Goal: Information Seeking & Learning: Learn about a topic

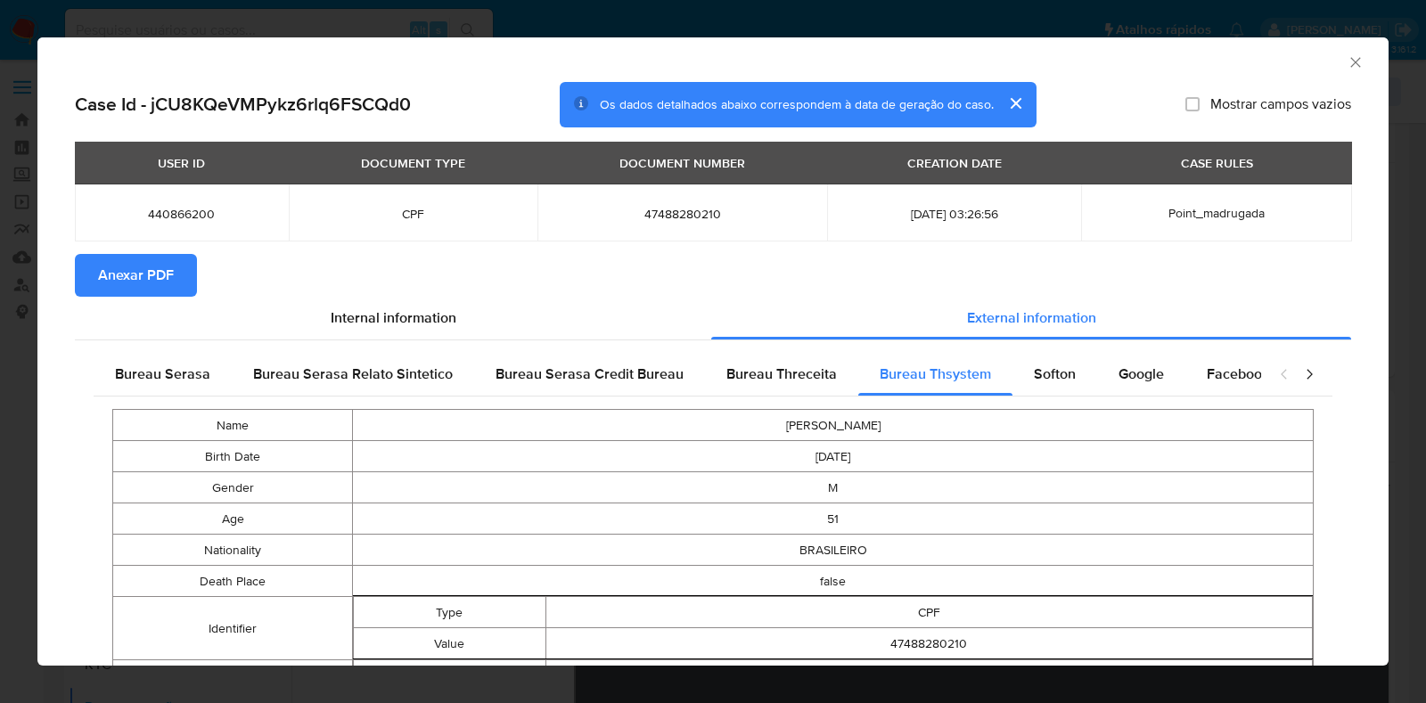
select select "10"
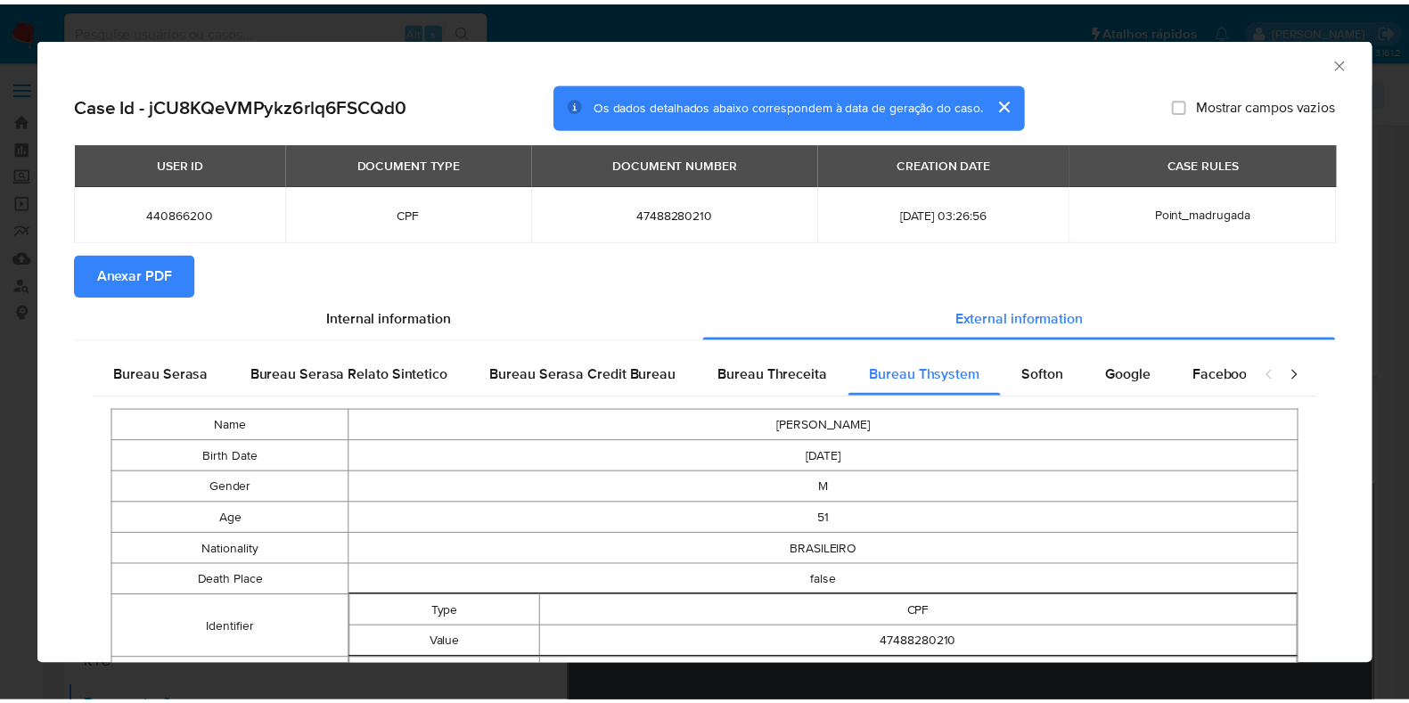
scroll to position [334, 0]
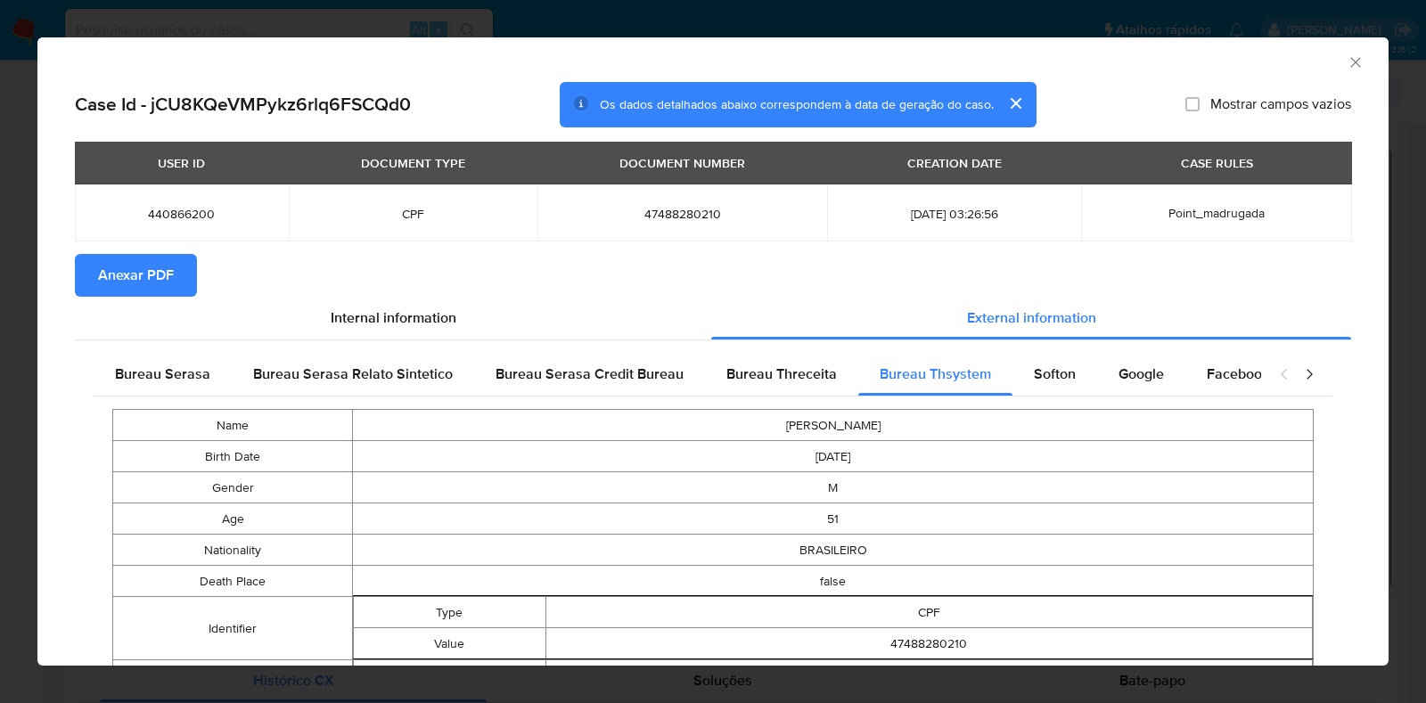
click at [1347, 56] on icon "Fechar a janela" at bounding box center [1356, 62] width 18 height 18
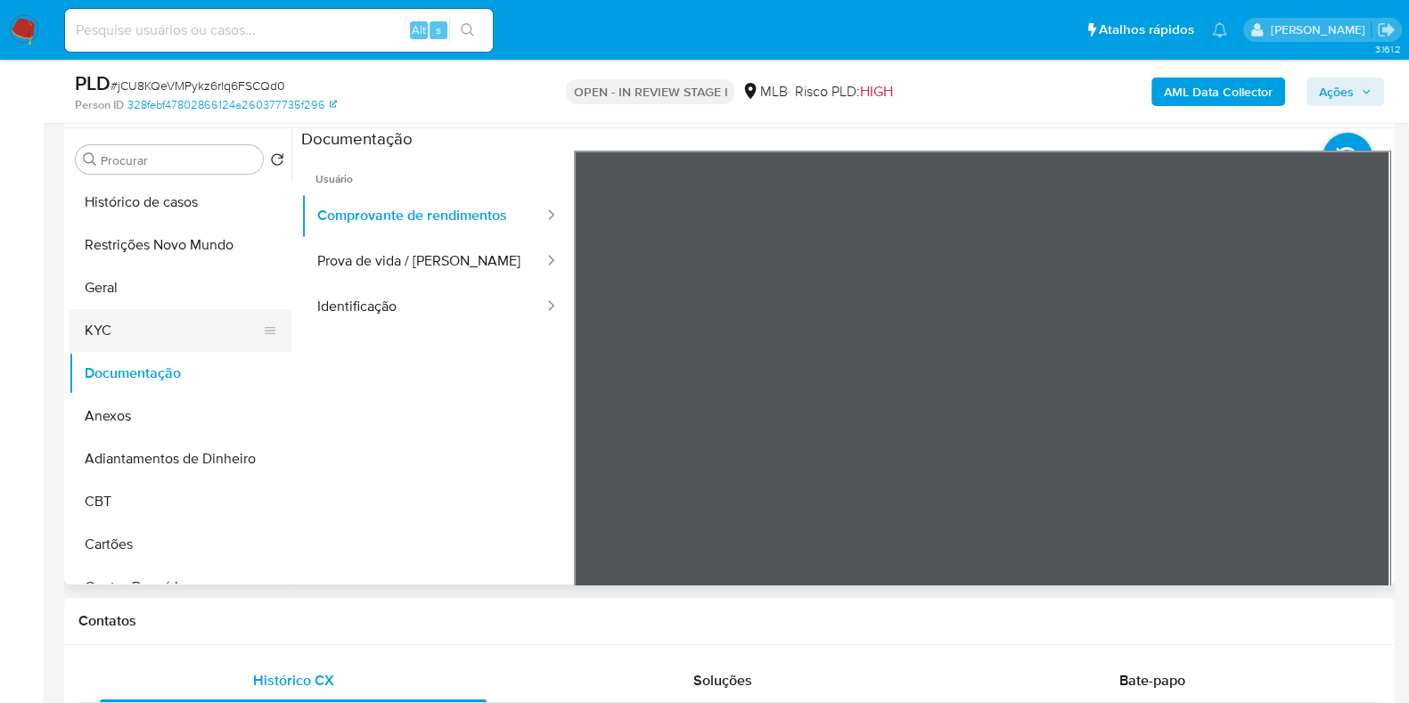
click at [125, 348] on button "KYC" at bounding box center [173, 330] width 209 height 43
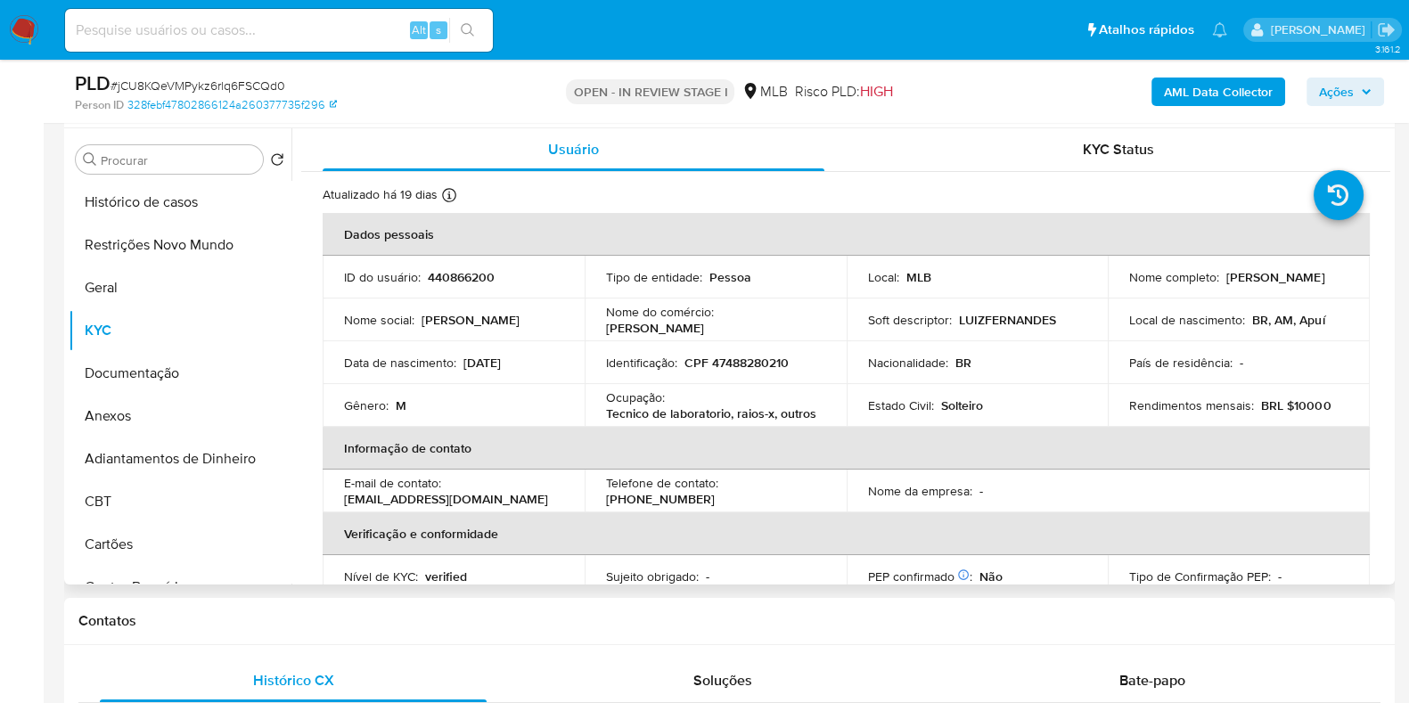
drag, startPoint x: 779, startPoint y: 333, endPoint x: 682, endPoint y: 341, distance: 97.5
click at [682, 341] on tbody "ID do usuário : 440866200 Tipo de entidade : Pessoa Local : MLB Nome completo :…" at bounding box center [846, 341] width 1047 height 171
click at [1055, 326] on div "Soft descriptor : LUIZFERNANDES" at bounding box center [977, 320] width 219 height 16
click at [1367, 94] on icon "button" at bounding box center [1366, 91] width 7 height 4
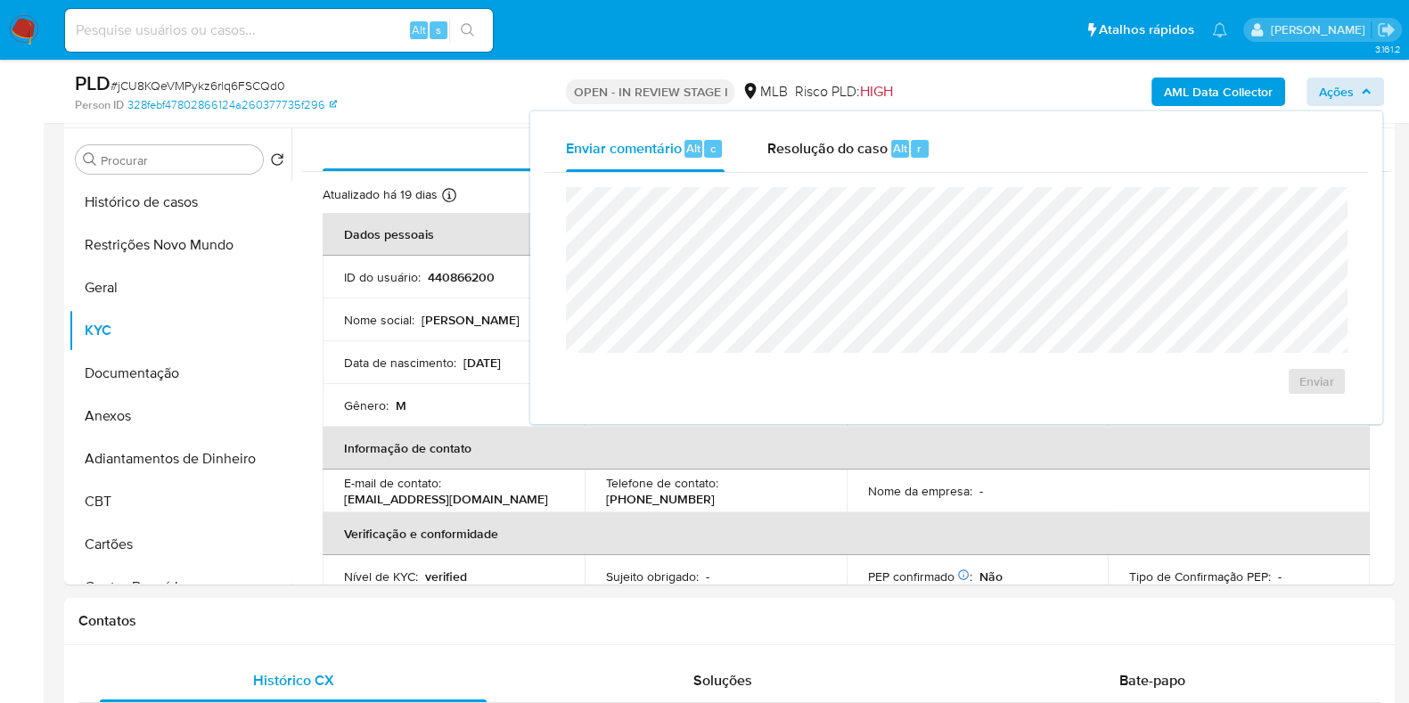
drag, startPoint x: 825, startPoint y: 141, endPoint x: 815, endPoint y: 177, distance: 37.8
click at [825, 143] on span "Resolução do caso" at bounding box center [828, 147] width 120 height 21
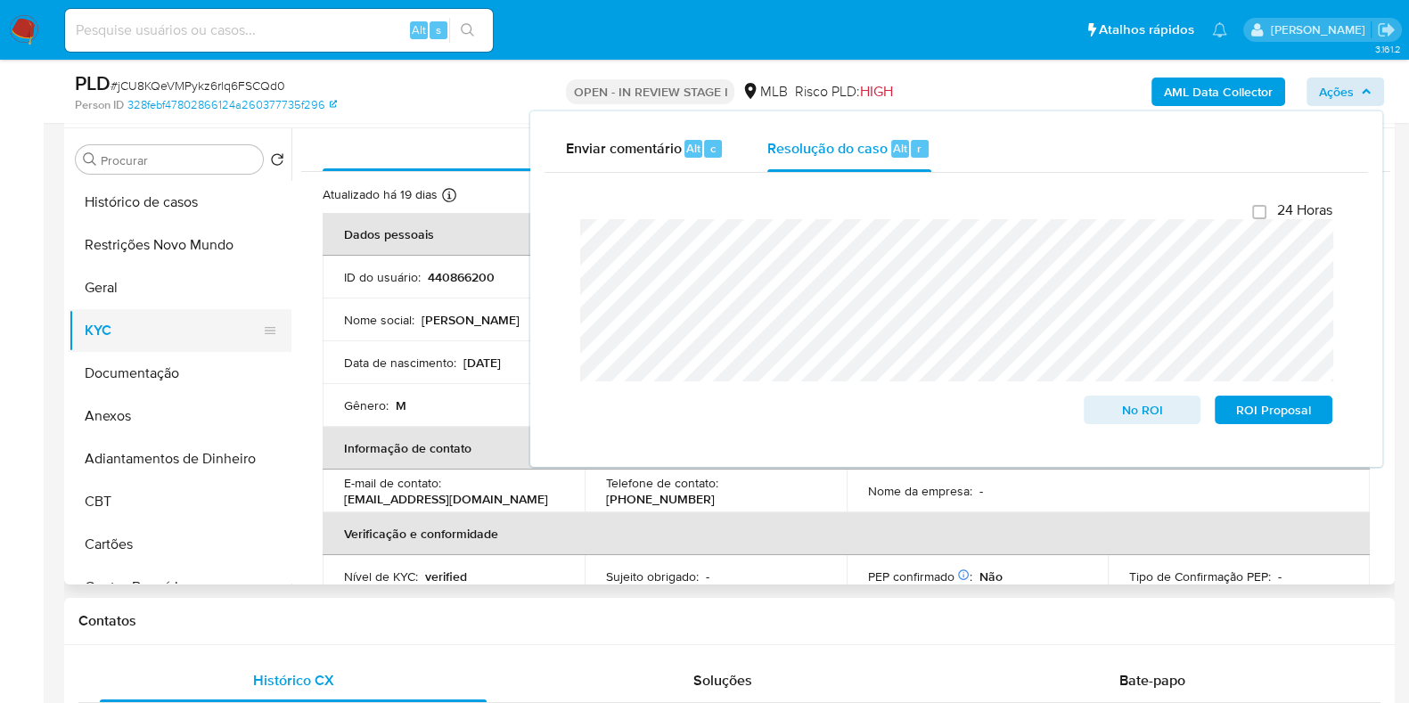
click at [99, 337] on button "KYC" at bounding box center [173, 330] width 209 height 43
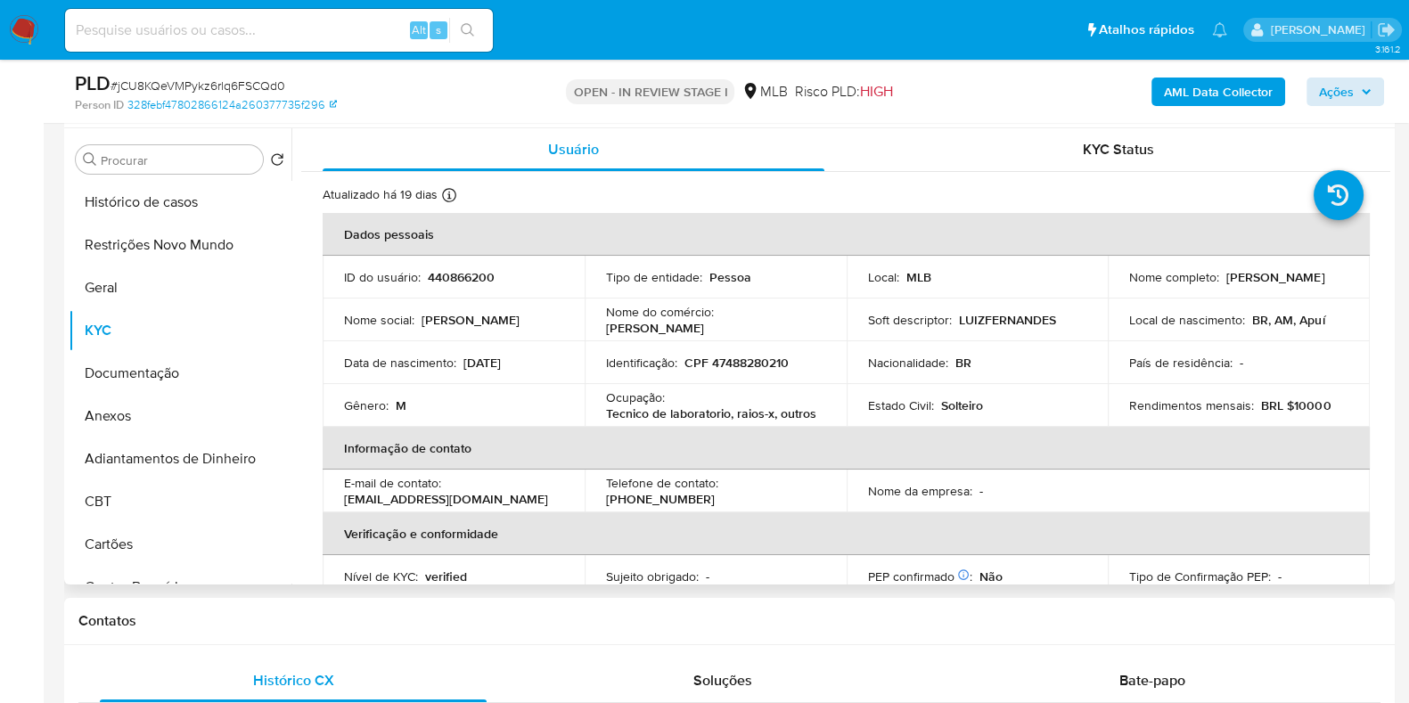
drag, startPoint x: 1283, startPoint y: 285, endPoint x: 1119, endPoint y: 292, distance: 164.2
click at [1119, 292] on td "Nome completo : [PERSON_NAME]" at bounding box center [1239, 277] width 262 height 43
copy p "[PERSON_NAME]"
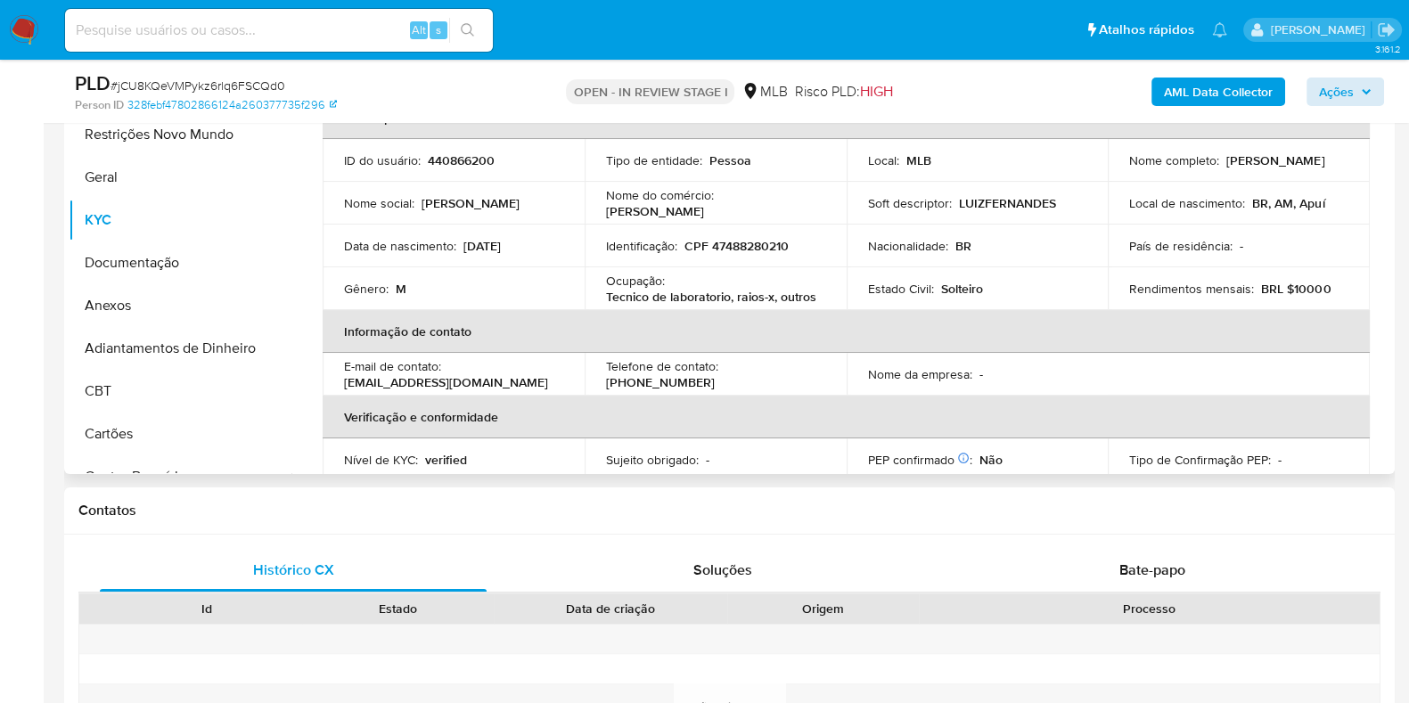
scroll to position [0, 0]
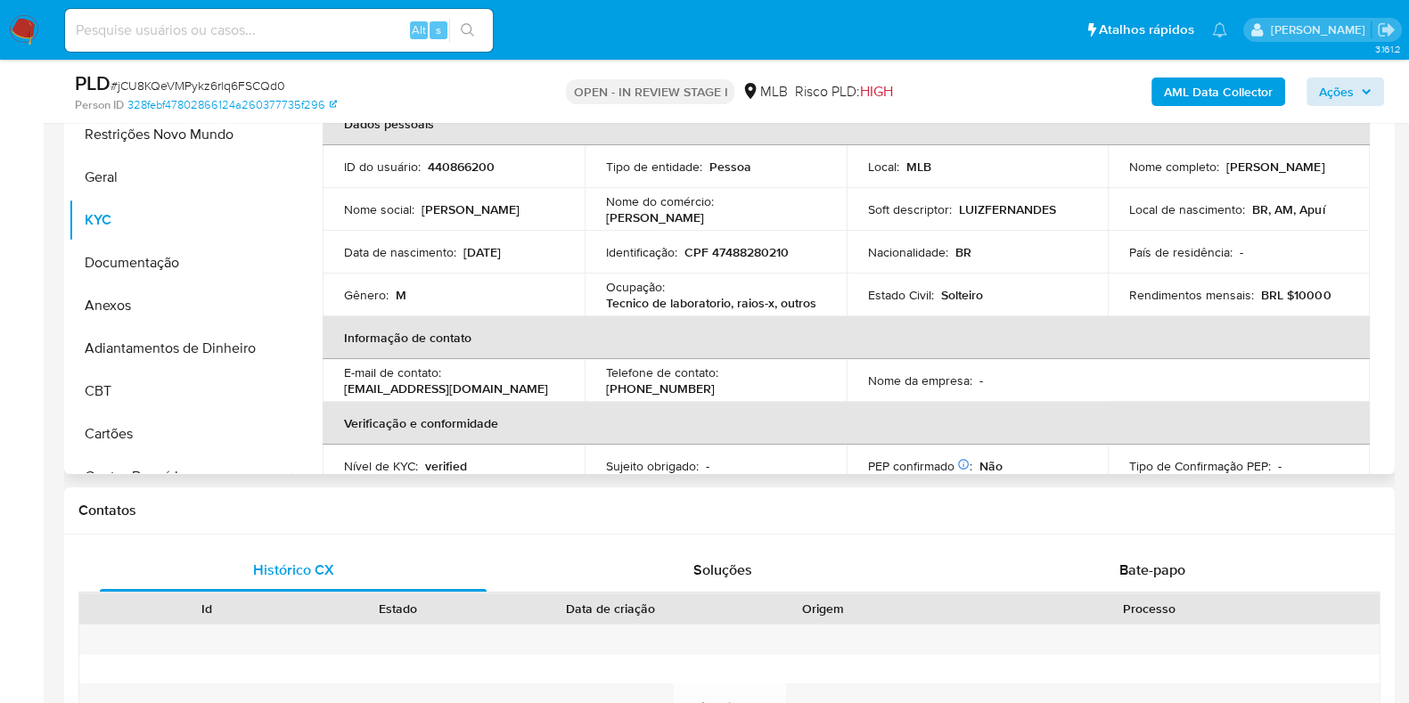
click at [758, 254] on p "CPF 47488280210" at bounding box center [737, 252] width 104 height 16
copy p "47488280210"
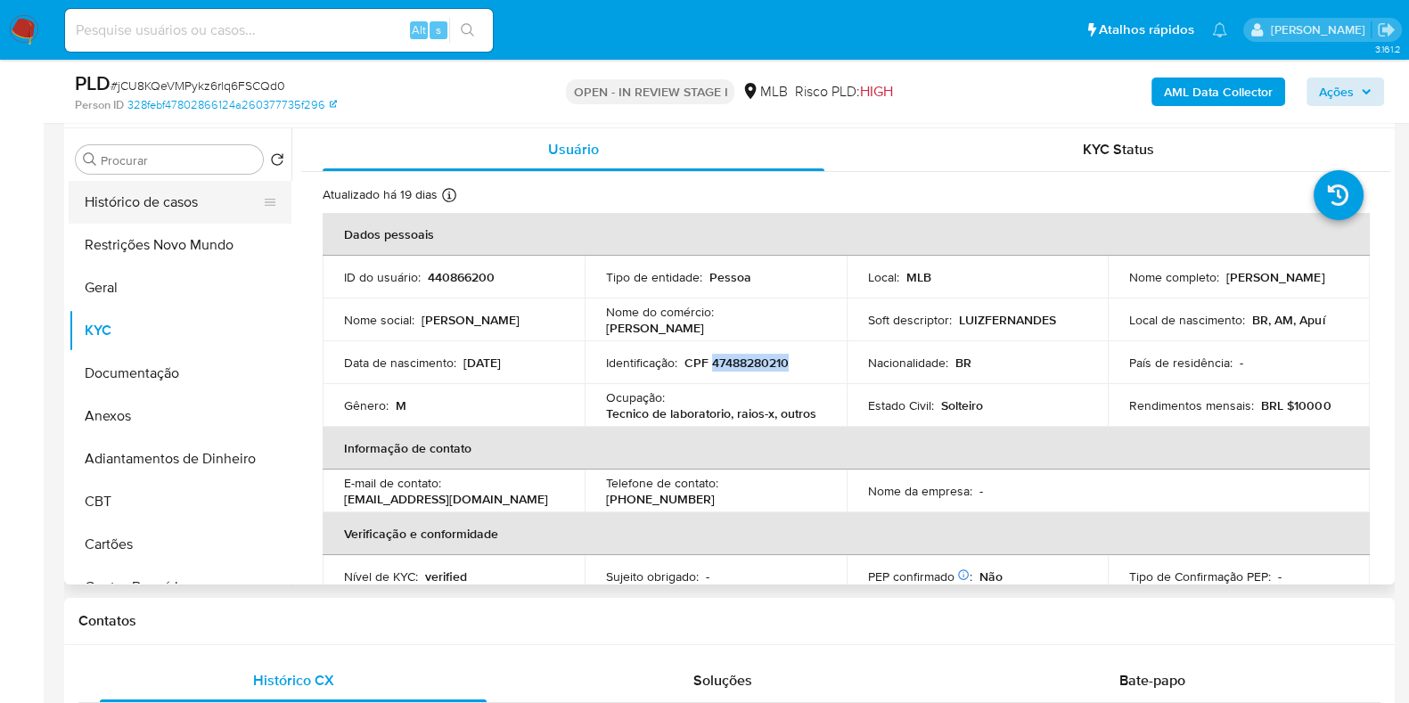
click at [134, 221] on button "Histórico de casos" at bounding box center [173, 202] width 209 height 43
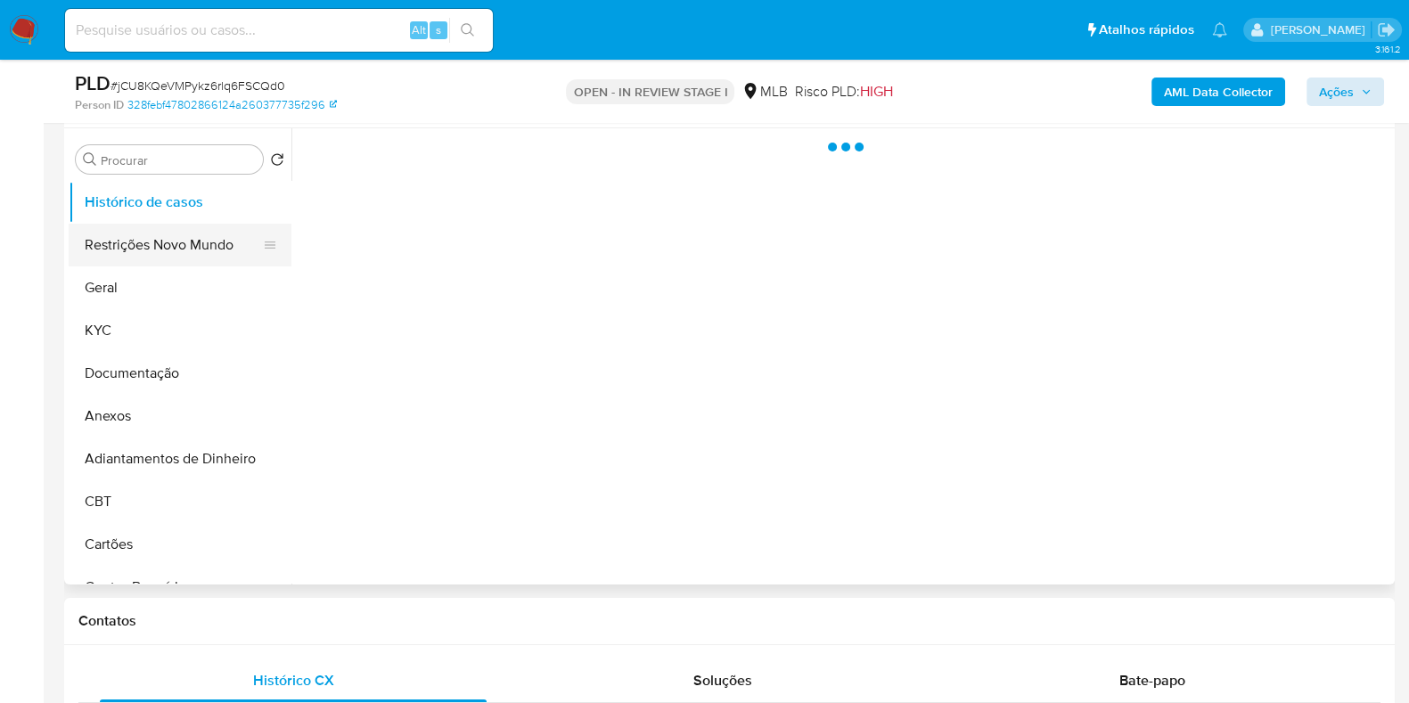
click at [127, 244] on button "Restrições Novo Mundo" at bounding box center [173, 245] width 209 height 43
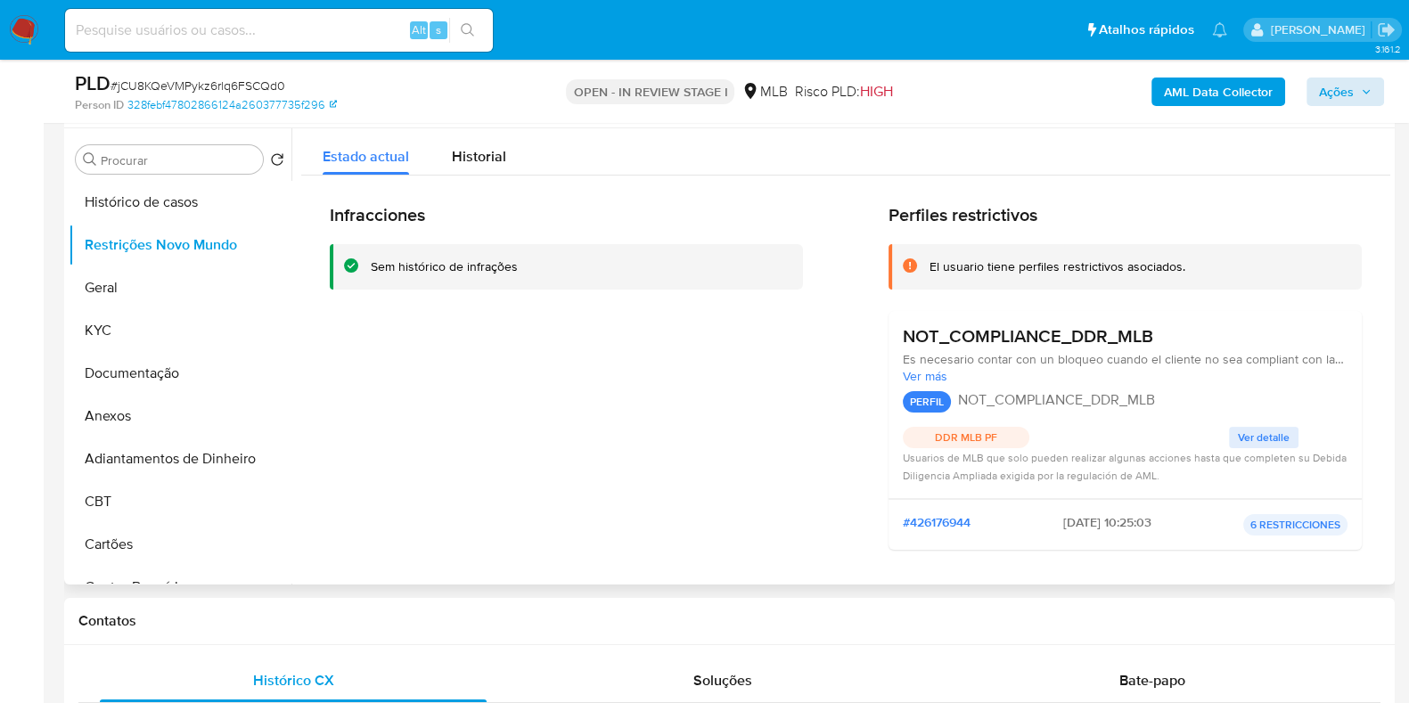
drag, startPoint x: 1135, startPoint y: 338, endPoint x: 903, endPoint y: 335, distance: 231.8
click at [903, 335] on div "NOT_COMPLIANCE_DDR_MLB" at bounding box center [1125, 336] width 445 height 22
click at [160, 373] on button "Documentação" at bounding box center [173, 373] width 209 height 43
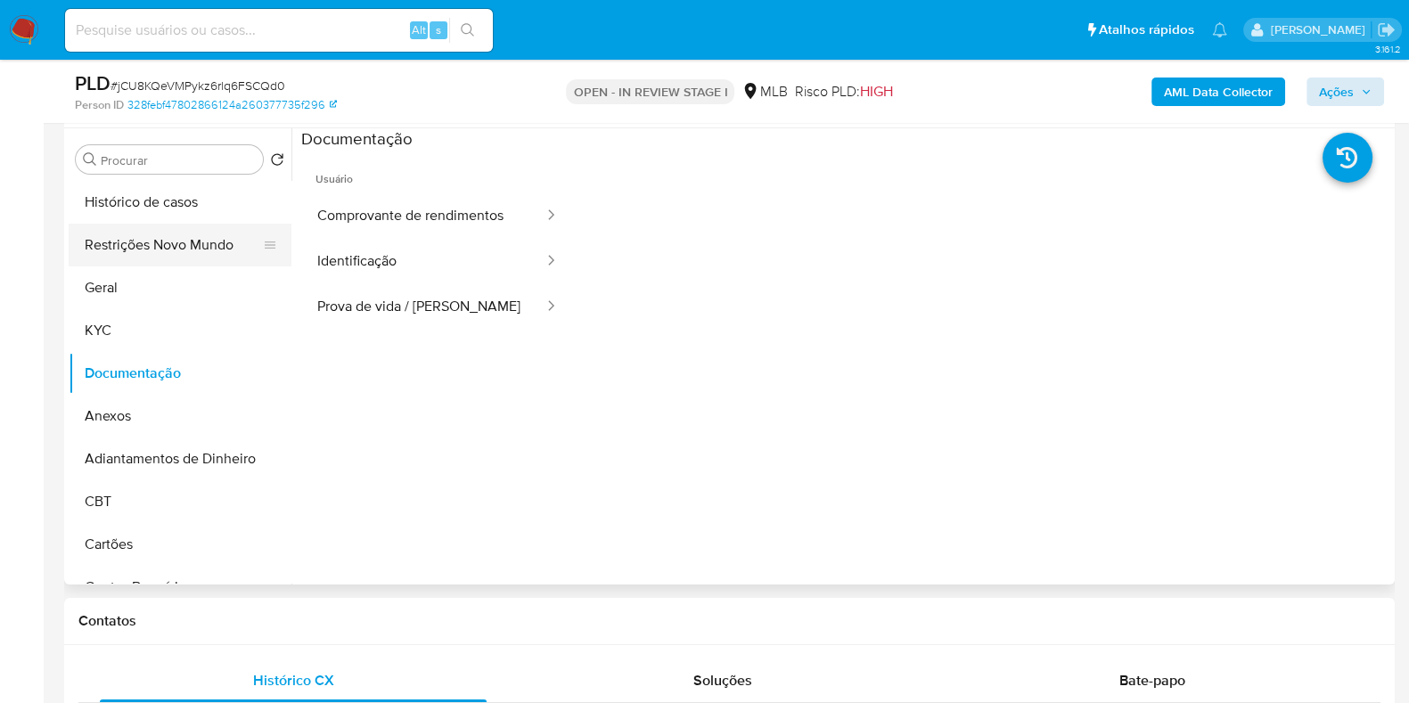
click at [150, 254] on button "Restrições Novo Mundo" at bounding box center [173, 245] width 209 height 43
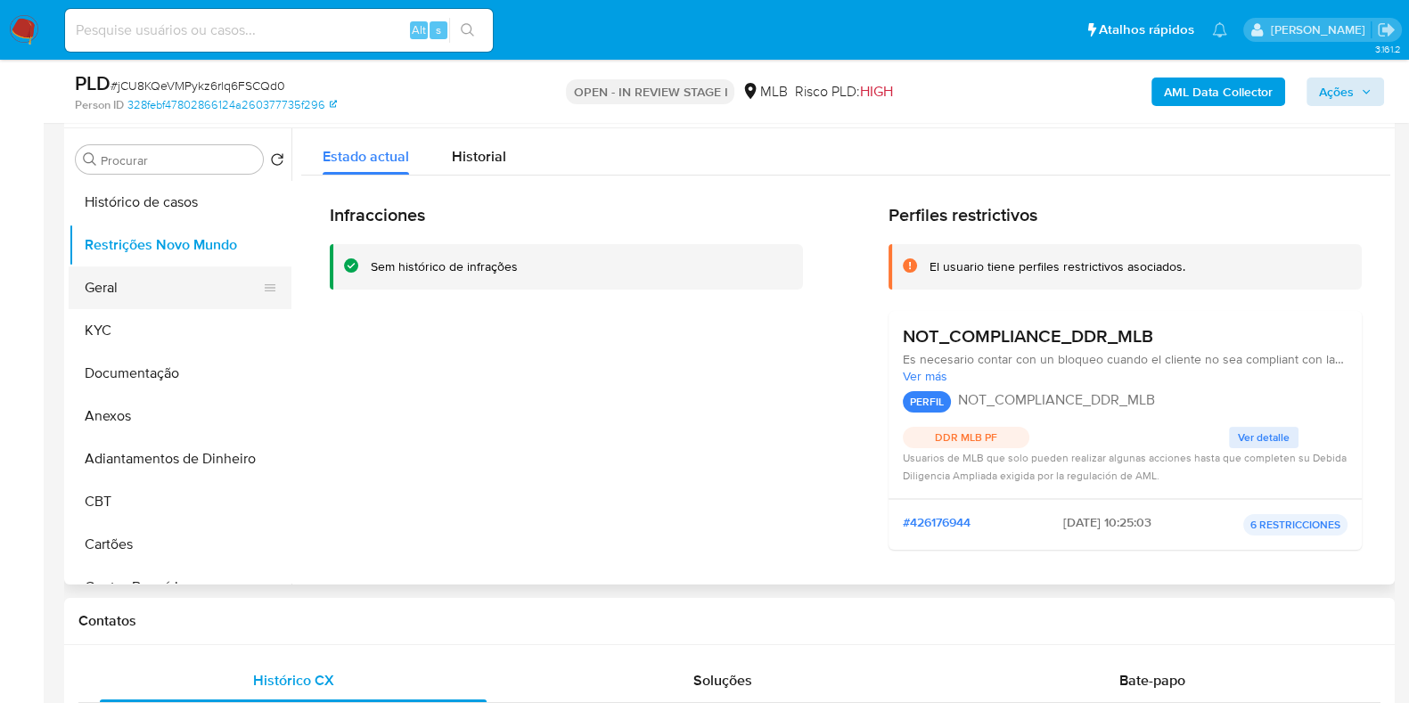
click at [110, 287] on button "Geral" at bounding box center [173, 288] width 209 height 43
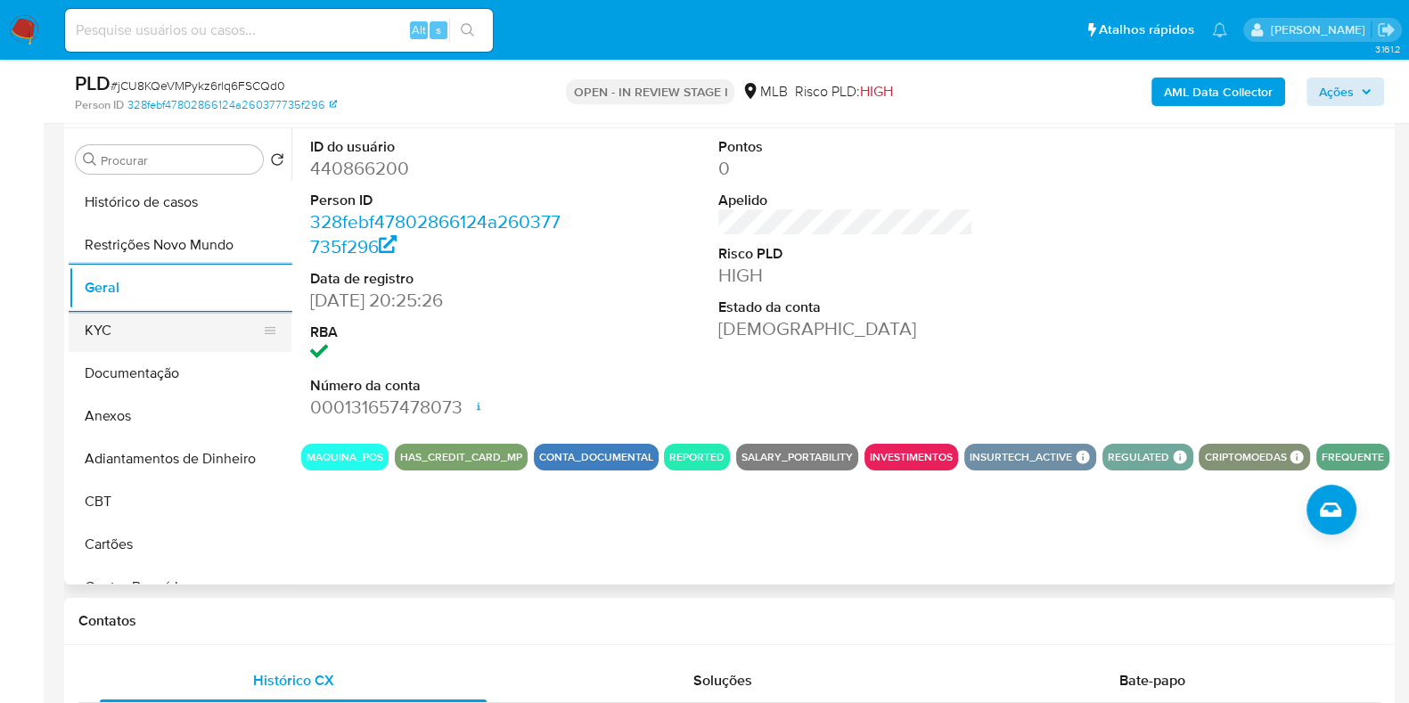
click at [139, 328] on button "KYC" at bounding box center [173, 330] width 209 height 43
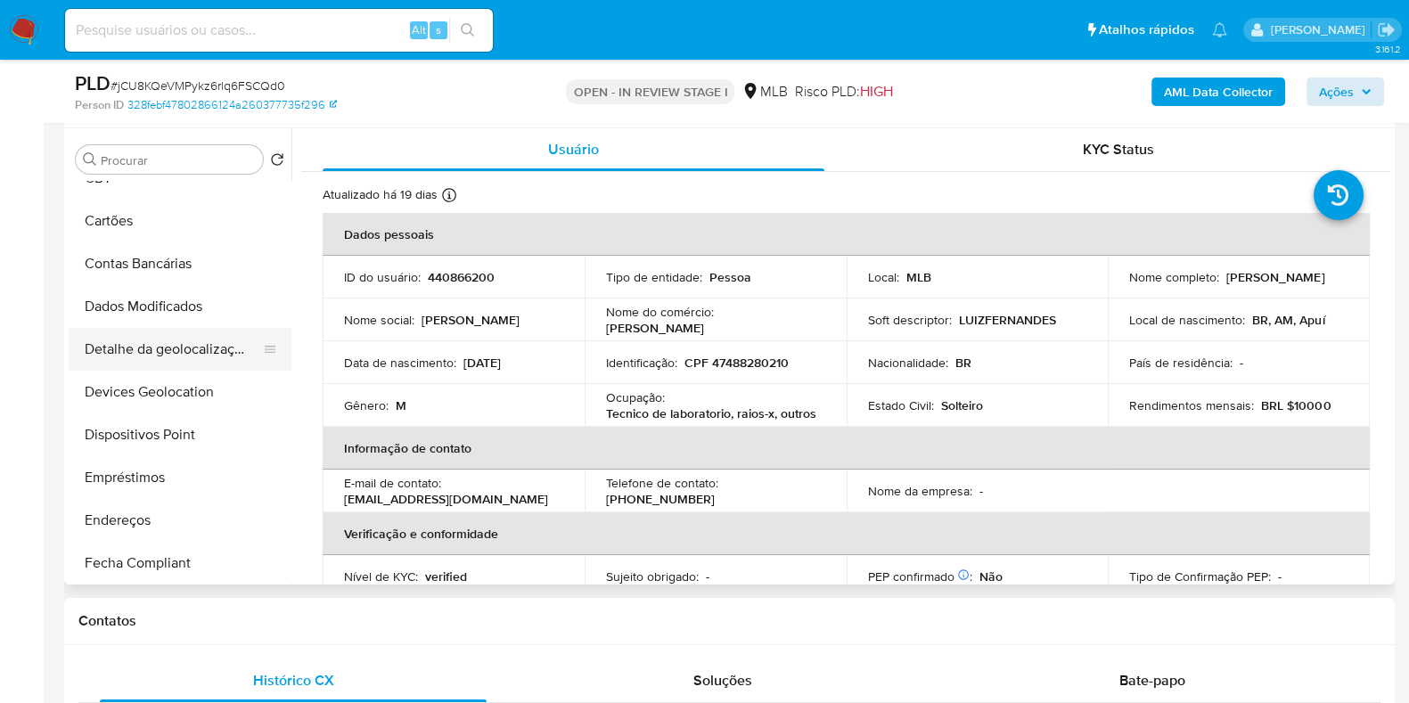
scroll to position [333, 0]
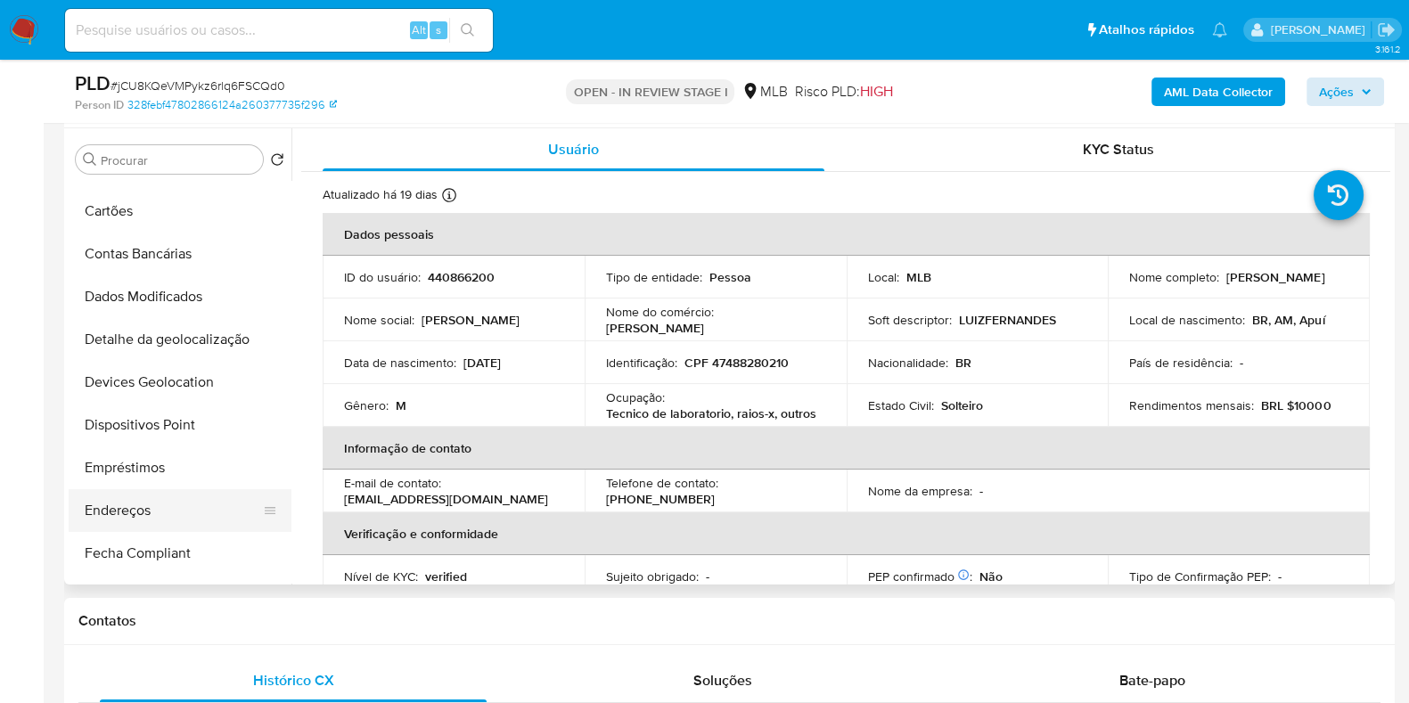
click at [131, 511] on button "Endereços" at bounding box center [173, 510] width 209 height 43
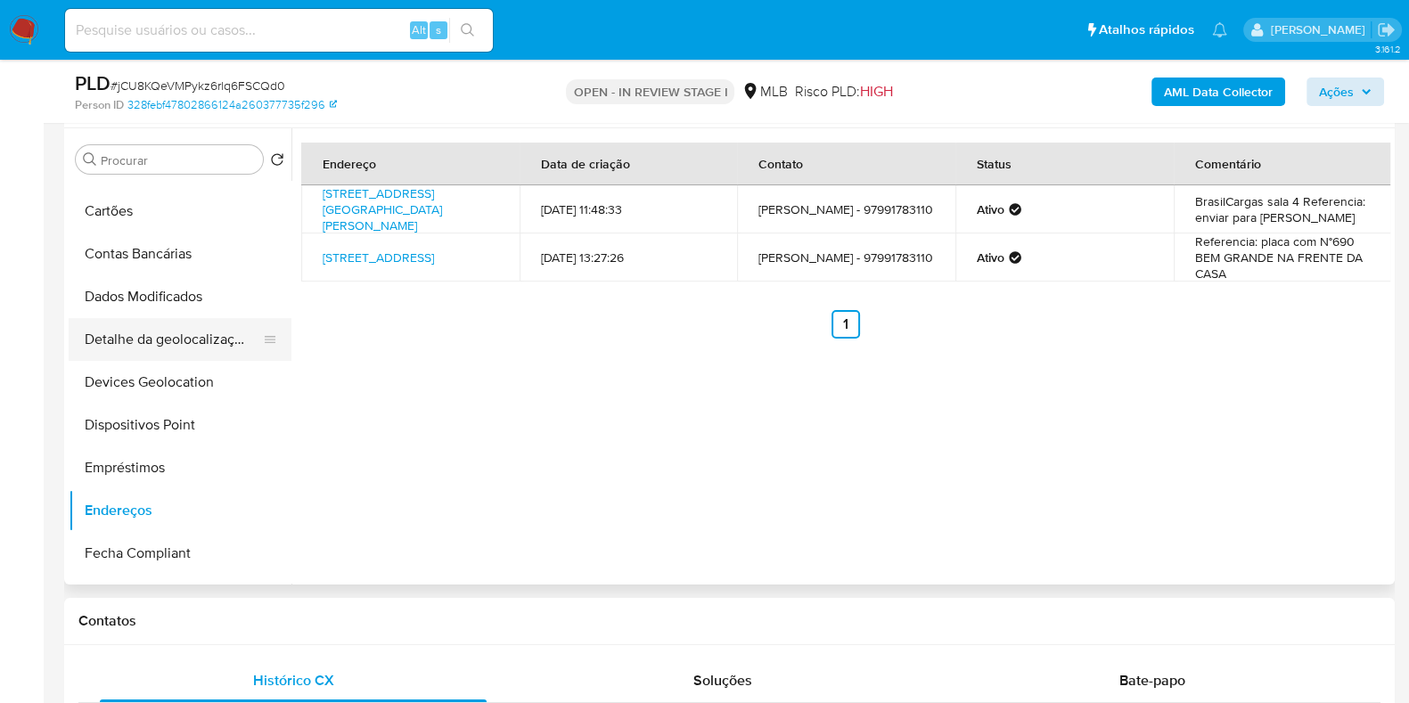
click at [154, 333] on button "Detalhe da geolocalização" at bounding box center [173, 339] width 209 height 43
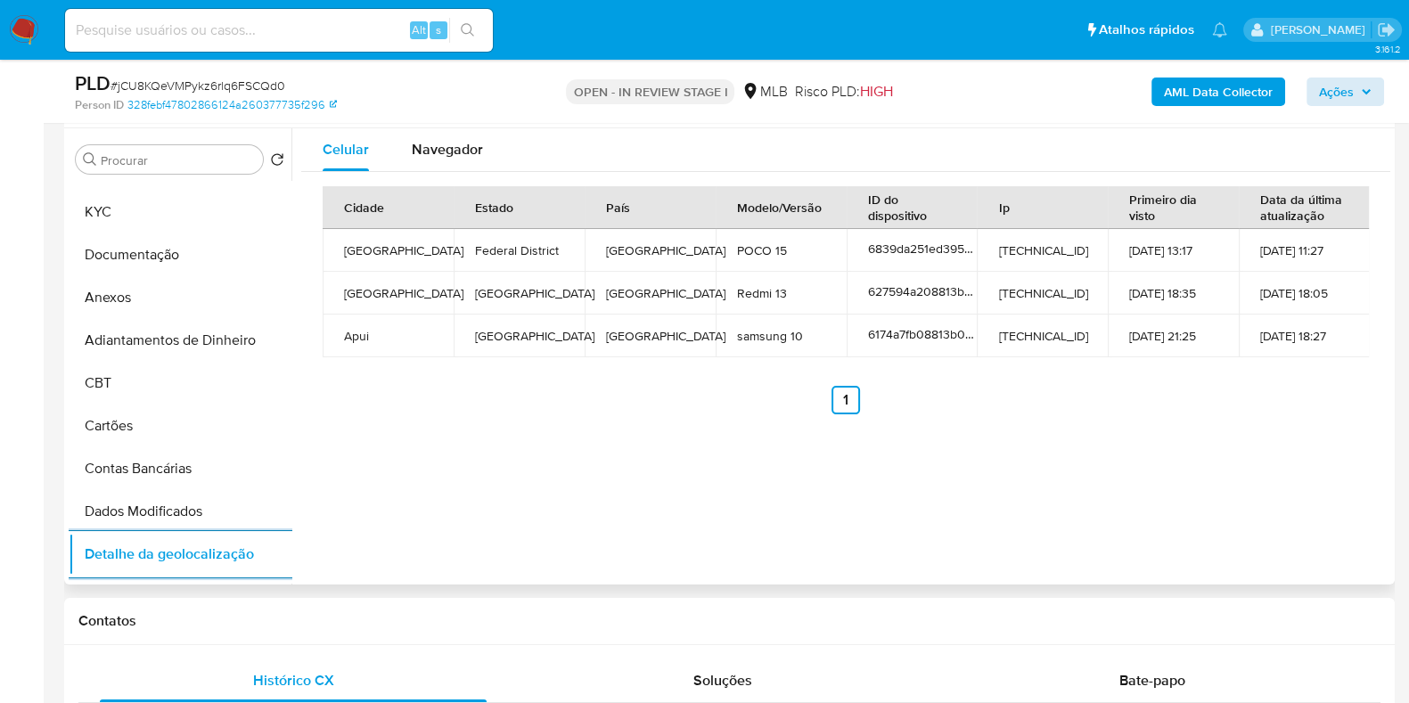
scroll to position [0, 0]
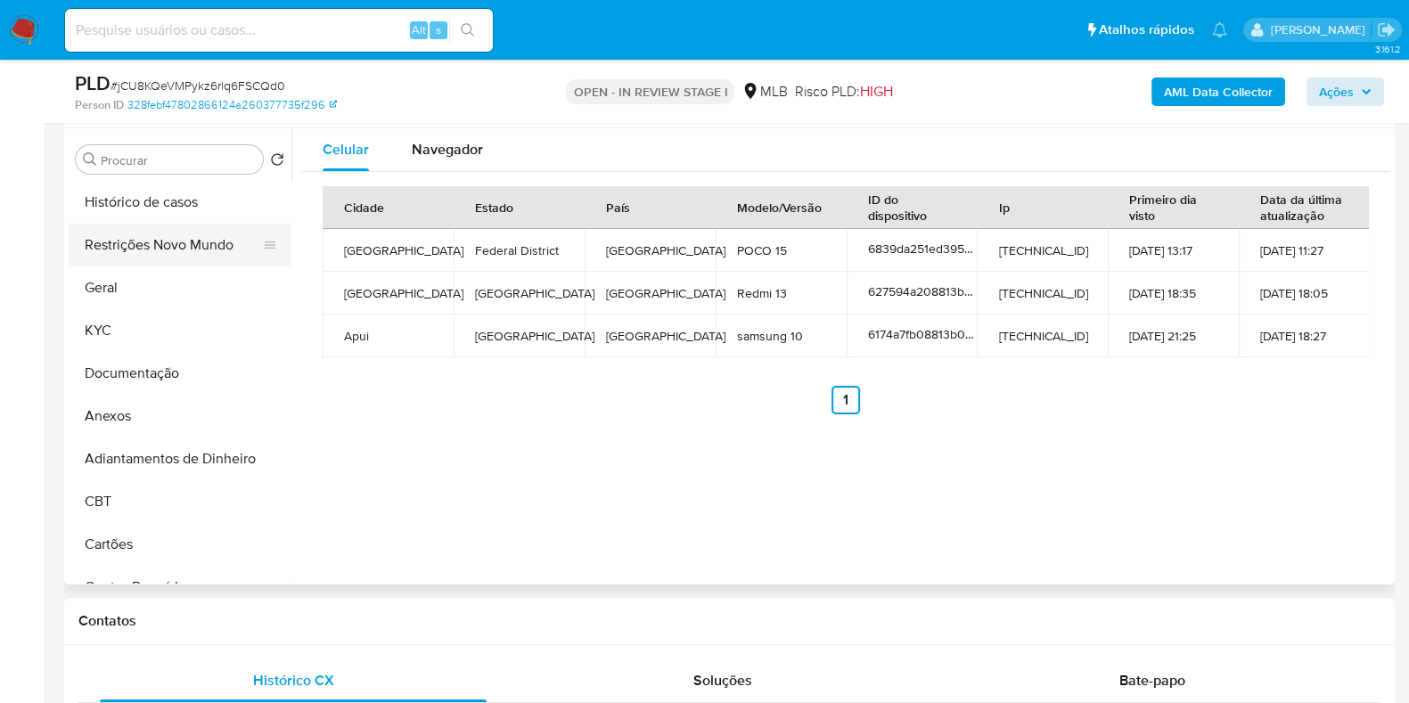
click at [165, 245] on button "Restrições Novo Mundo" at bounding box center [173, 245] width 209 height 43
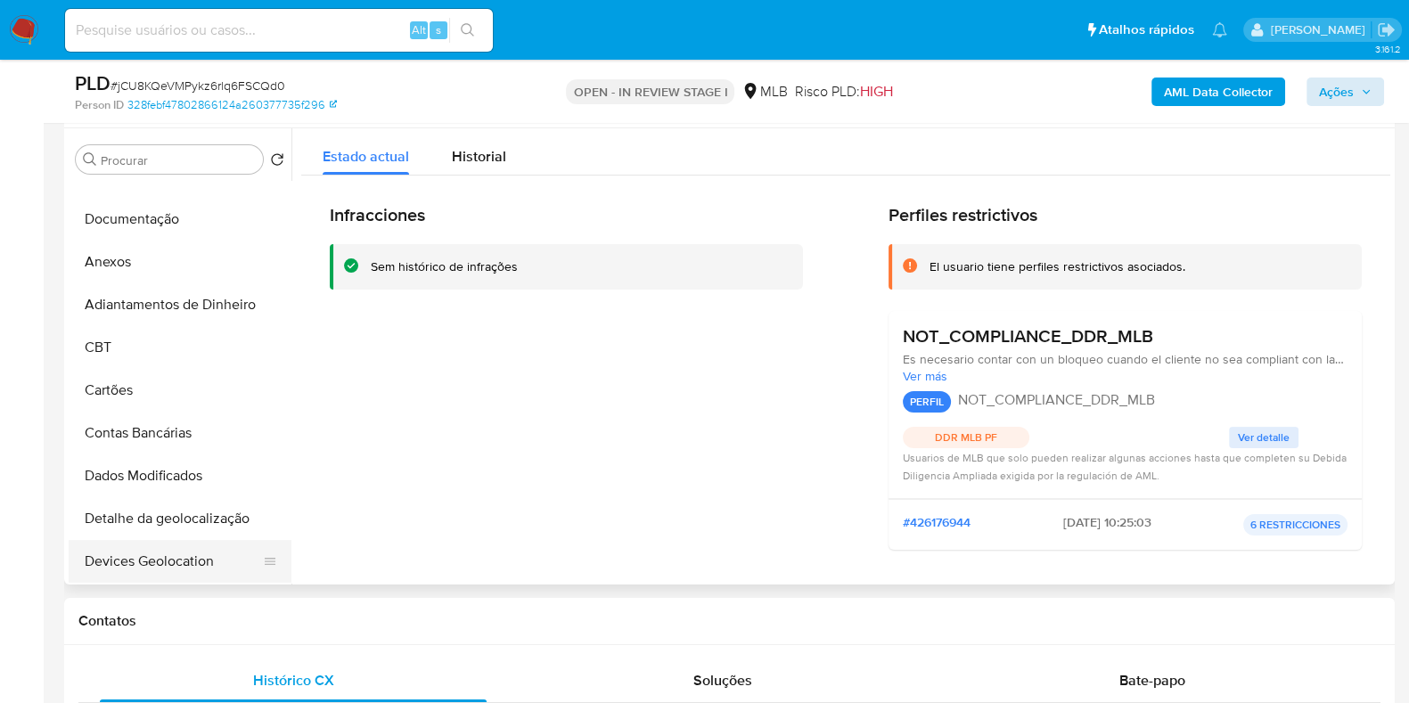
scroll to position [445, 0]
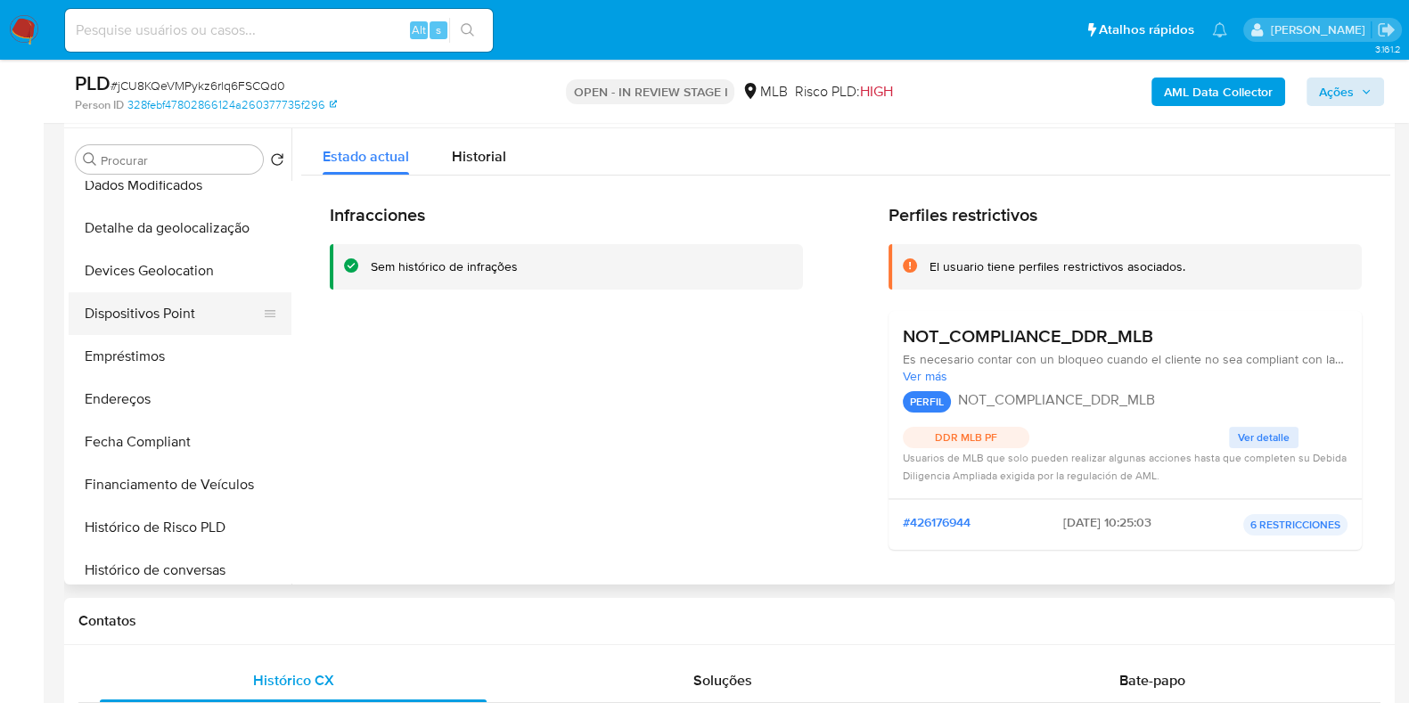
click at [187, 313] on button "Dispositivos Point" at bounding box center [173, 313] width 209 height 43
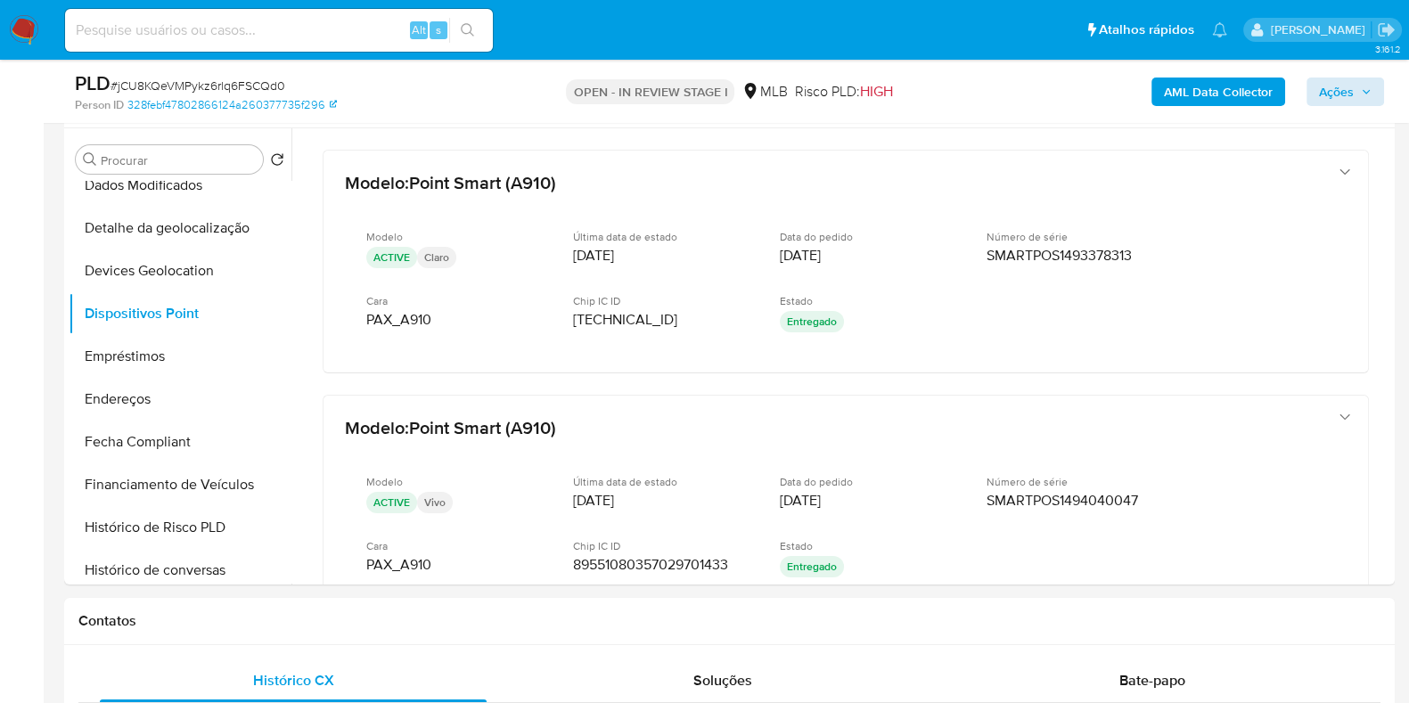
click at [1192, 78] on b "AML Data Collector" at bounding box center [1218, 92] width 109 height 29
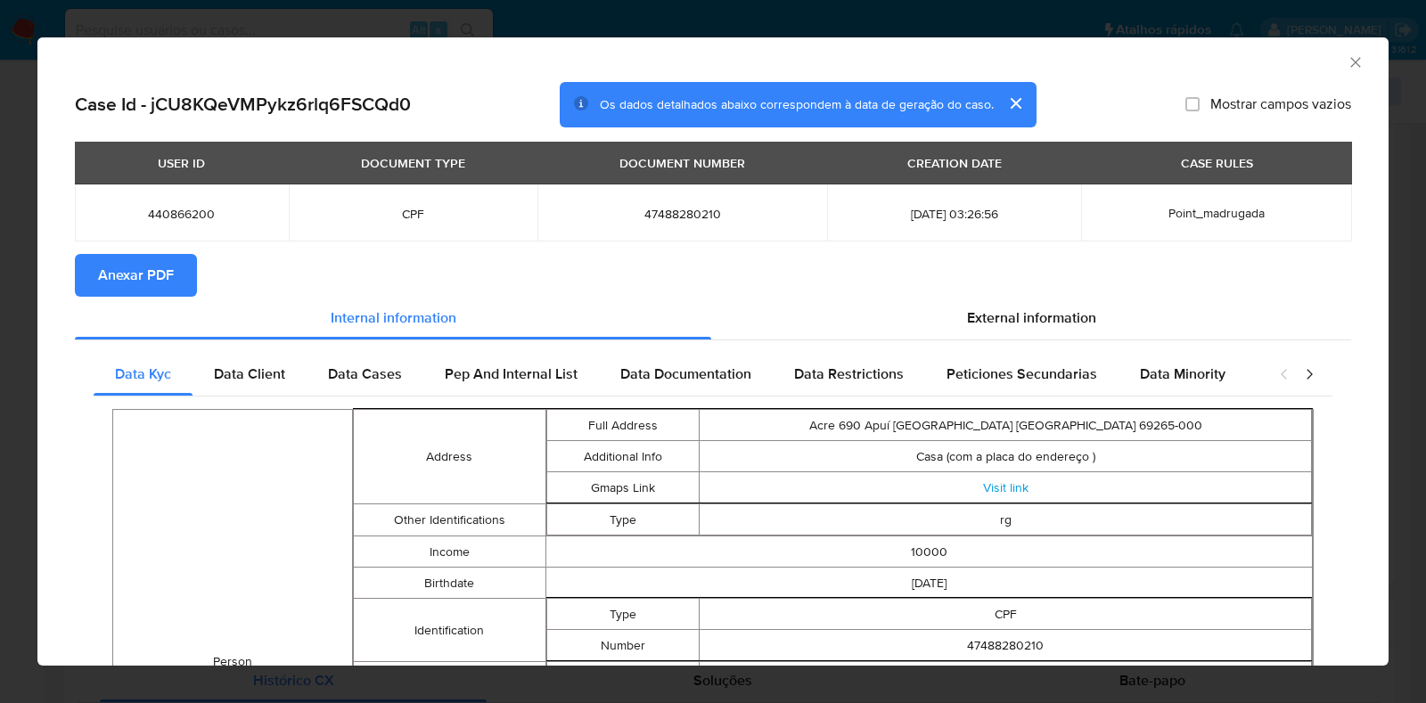
click at [143, 278] on span "Anexar PDF" at bounding box center [136, 275] width 76 height 39
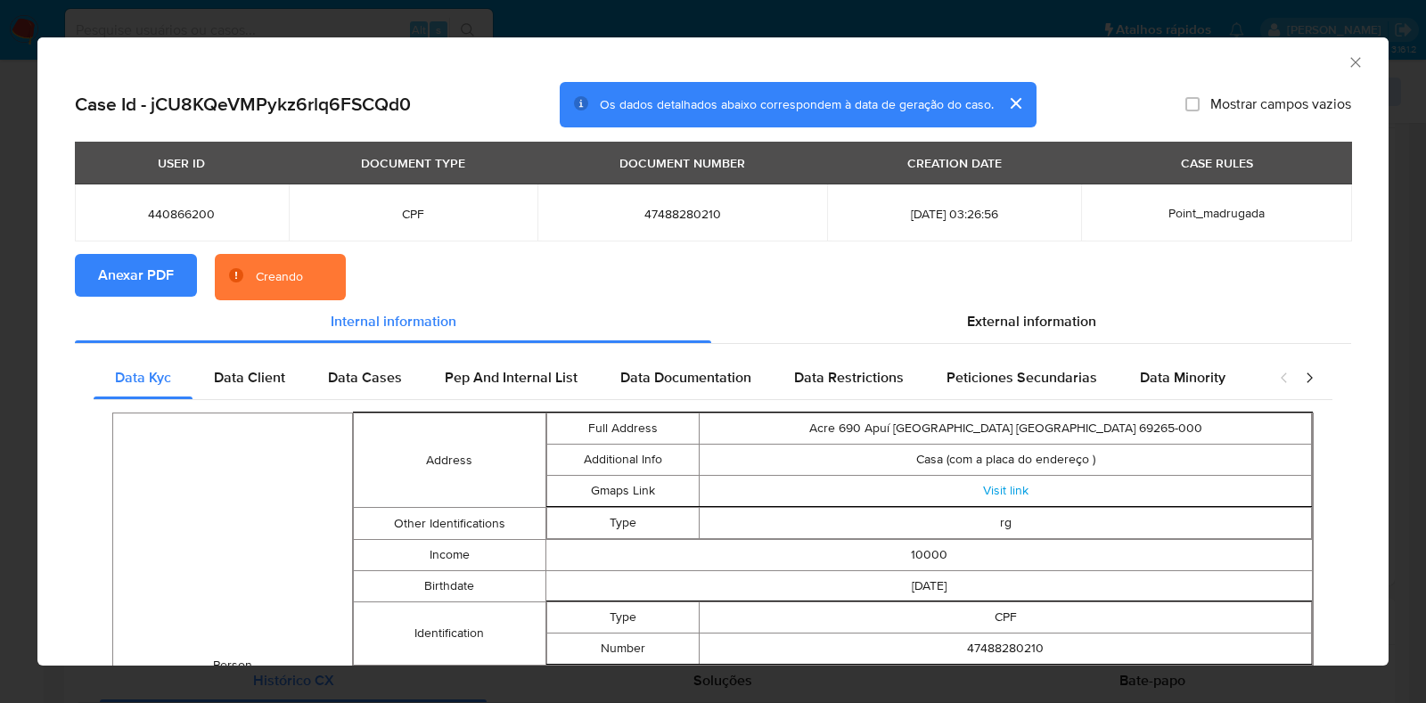
click at [0, 300] on div "AML Data Collector Case Id - jCU8KQeVMPykz6rlq6FSCQd0 Os dados detalhados abaix…" at bounding box center [713, 351] width 1426 height 703
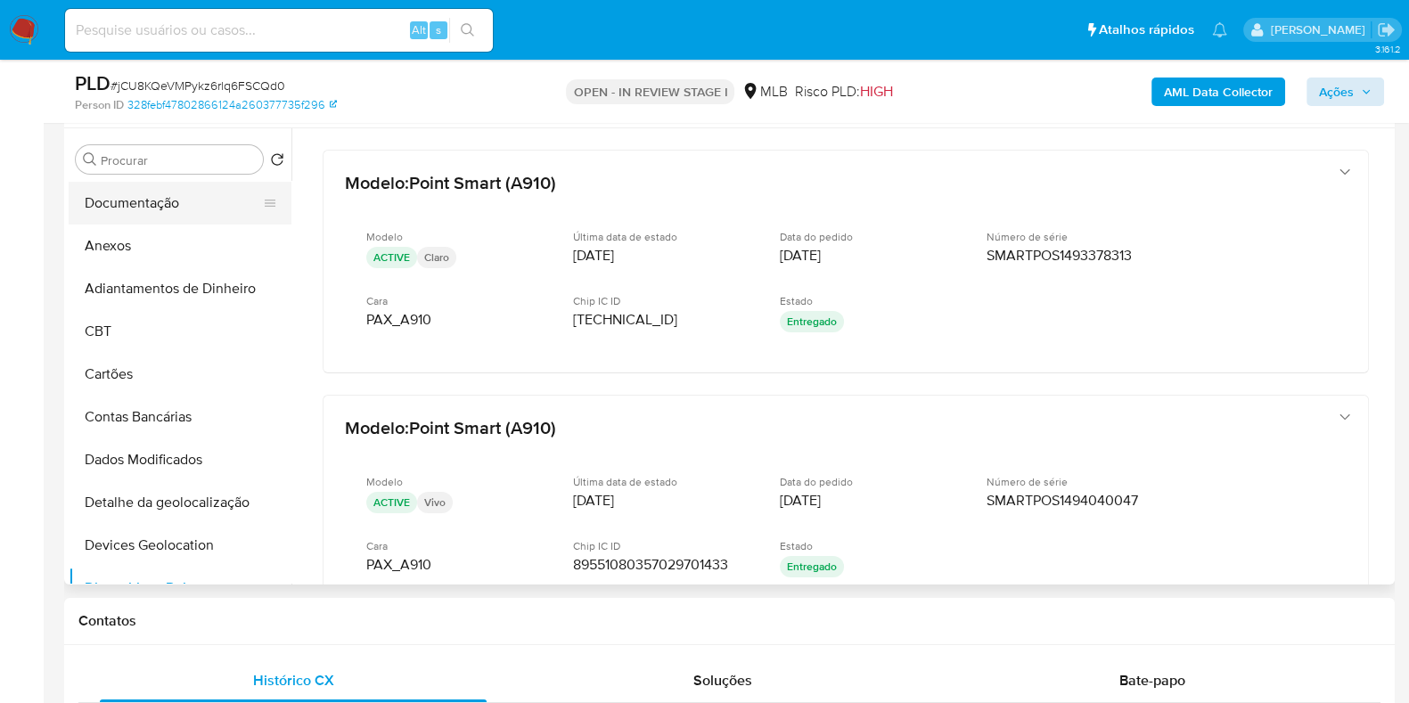
scroll to position [0, 0]
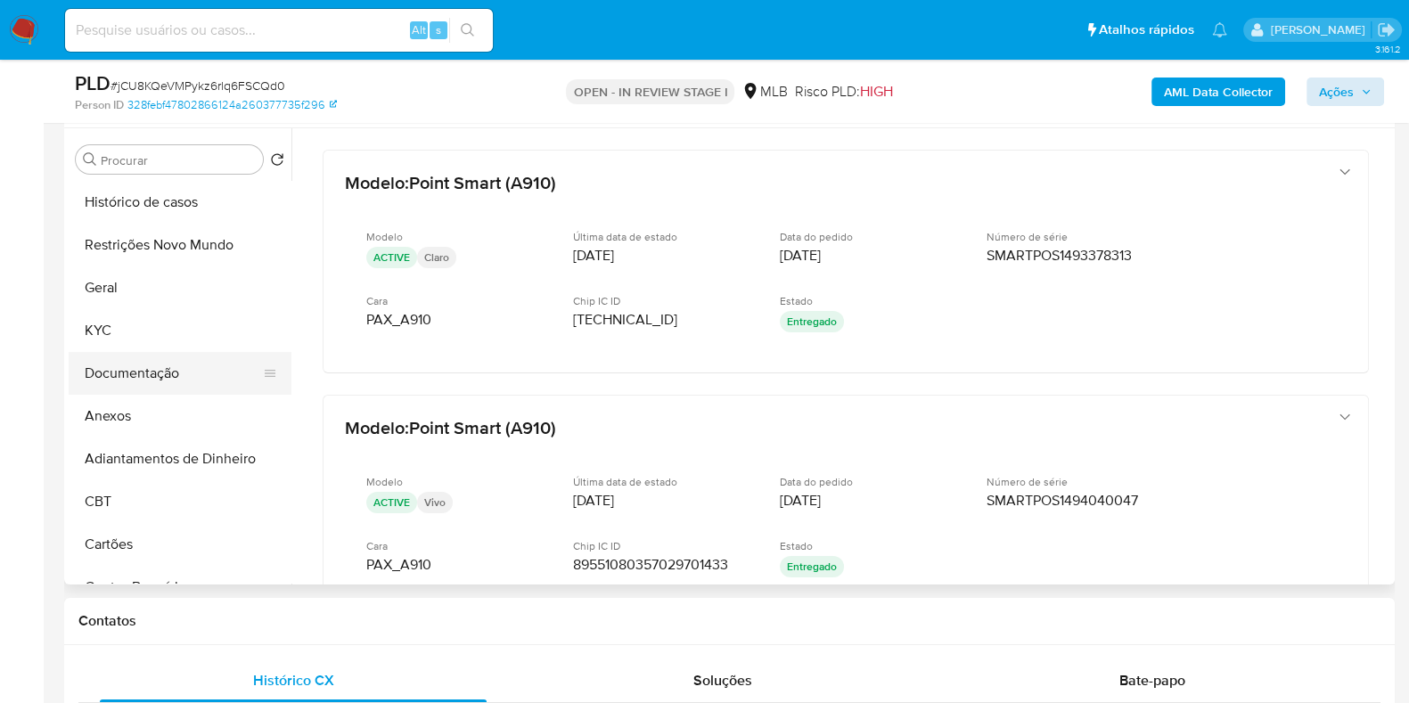
click at [148, 363] on button "Documentação" at bounding box center [173, 373] width 209 height 43
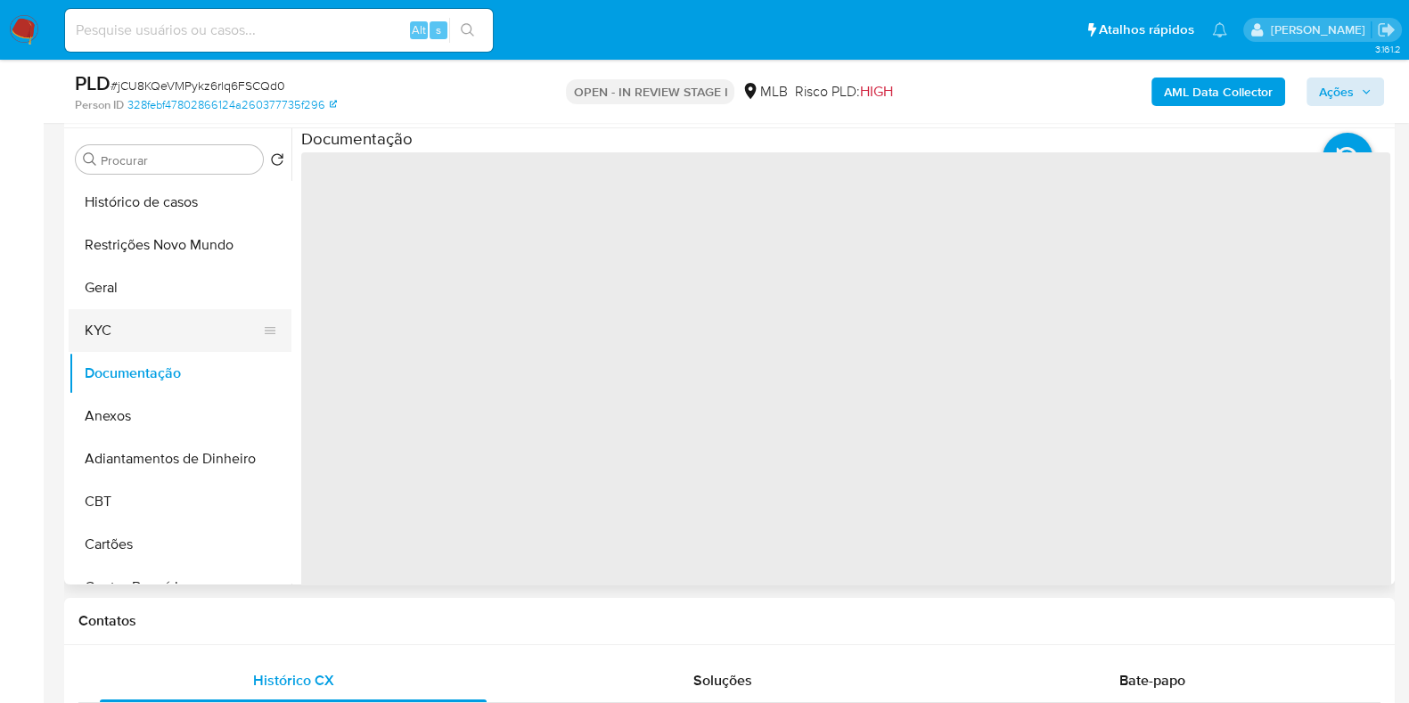
click at [155, 337] on button "KYC" at bounding box center [173, 330] width 209 height 43
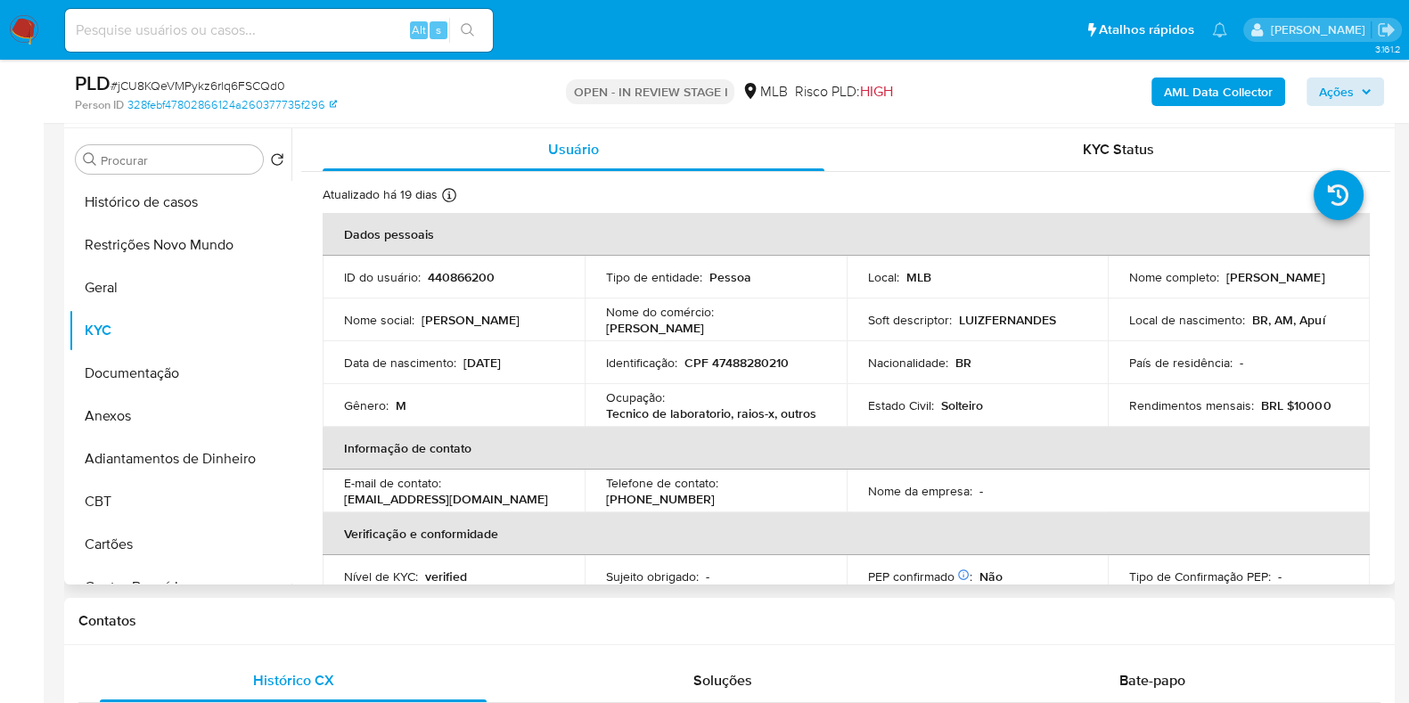
drag, startPoint x: 1253, startPoint y: 287, endPoint x: 1125, endPoint y: 289, distance: 127.5
click at [1129, 285] on div "Nome completo : [PERSON_NAME]" at bounding box center [1238, 277] width 219 height 16
copy p "[PERSON_NAME]"
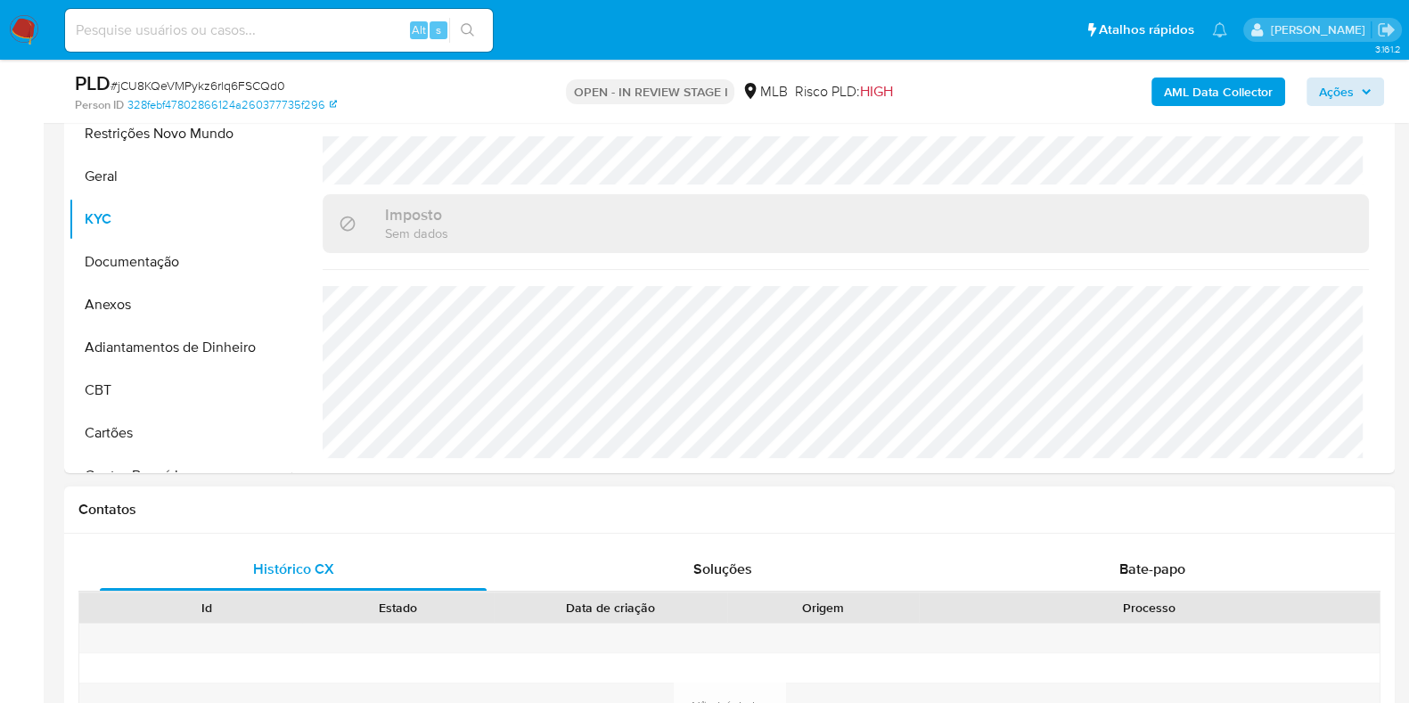
scroll to position [557, 0]
